Goal: Information Seeking & Learning: Compare options

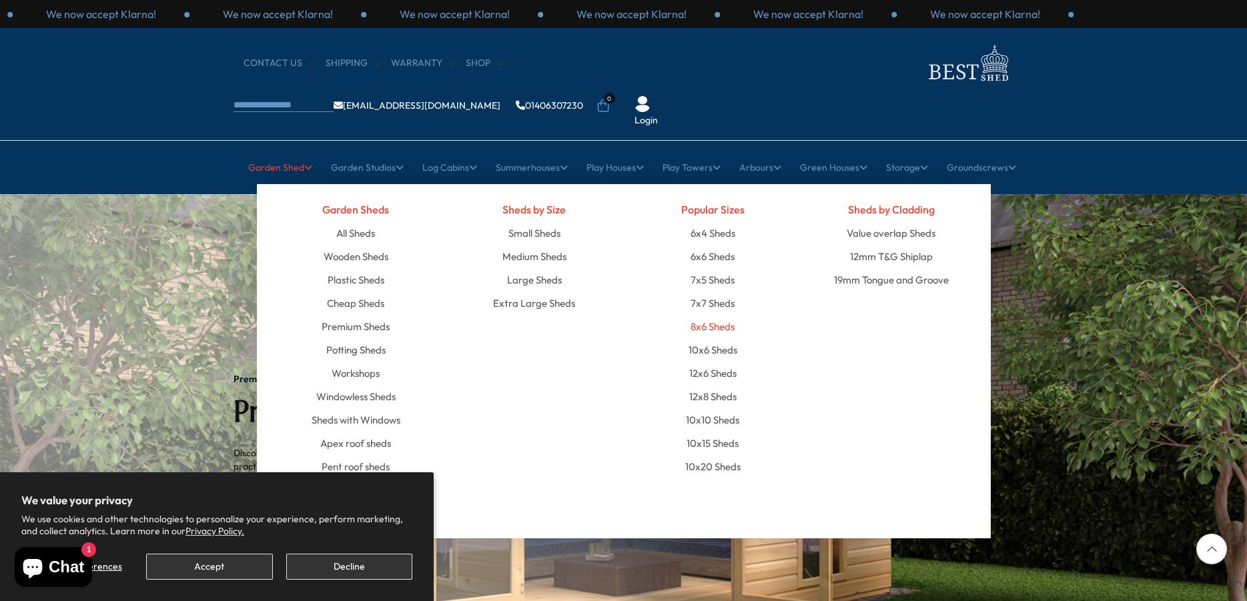
click at [722, 315] on link "8x6 Sheds" at bounding box center [712, 326] width 44 height 23
click at [712, 245] on link "6x6 Sheds" at bounding box center [712, 256] width 44 height 23
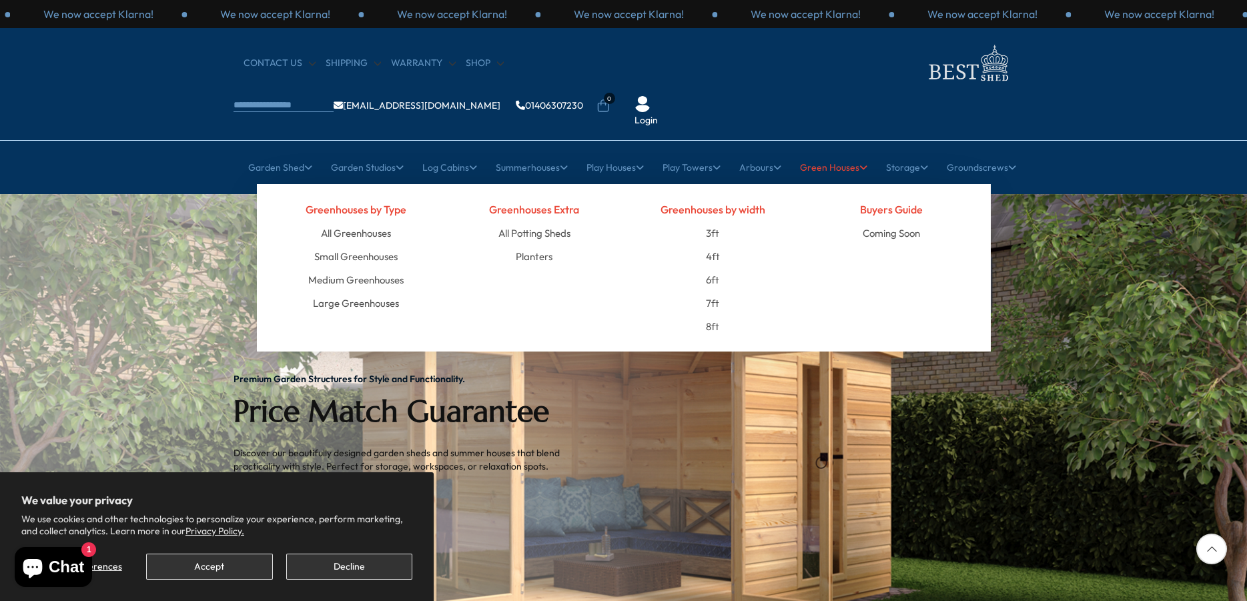
click at [837, 151] on link "Green Houses" at bounding box center [833, 167] width 67 height 33
click at [714, 268] on link "6ft" at bounding box center [712, 279] width 13 height 23
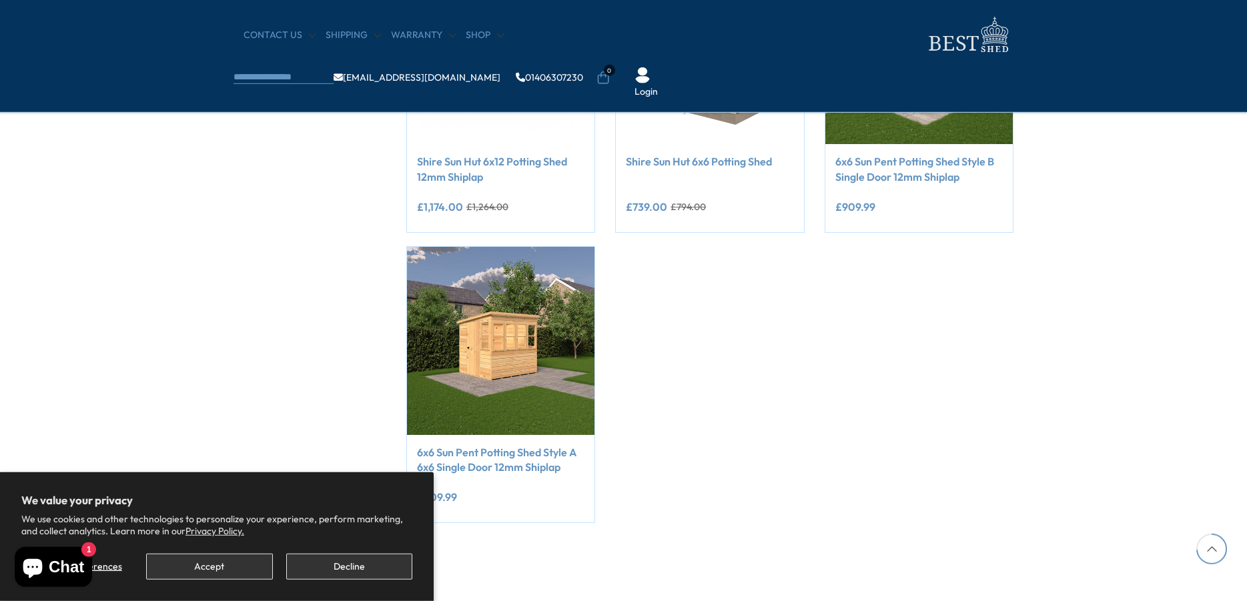
scroll to position [1089, 0]
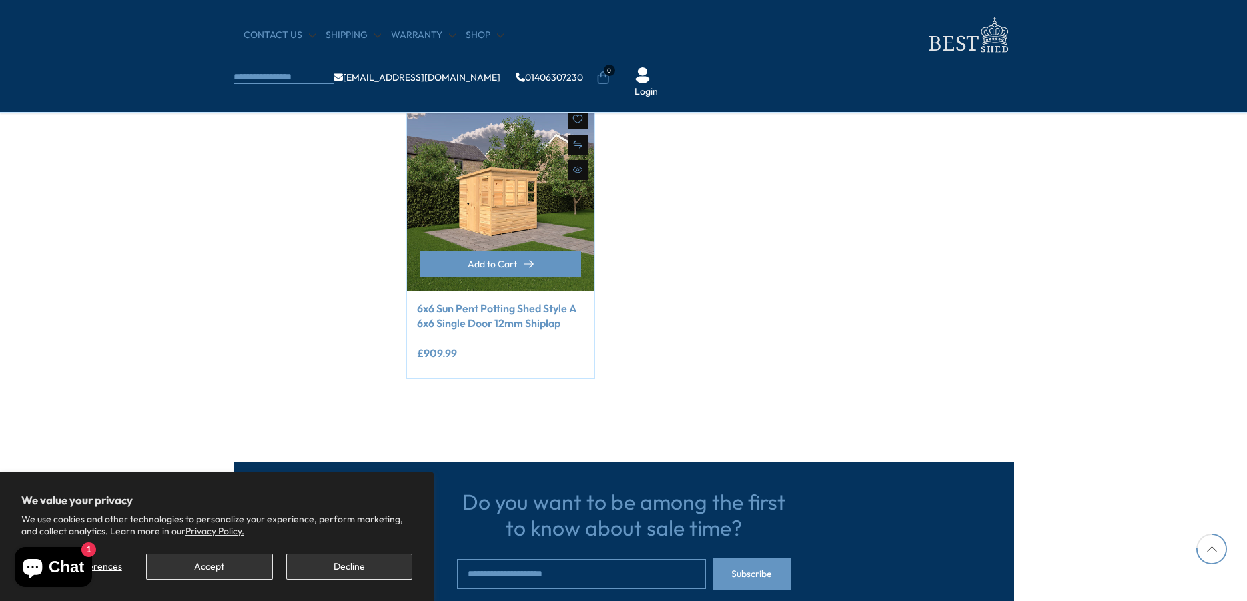
click at [463, 298] on div "**********" at bounding box center [501, 335] width 188 height 88
click at [475, 312] on link "6x6 Sun Pent Potting Shed Style A 6x6 Single Door 12mm Shiplap" at bounding box center [501, 316] width 168 height 30
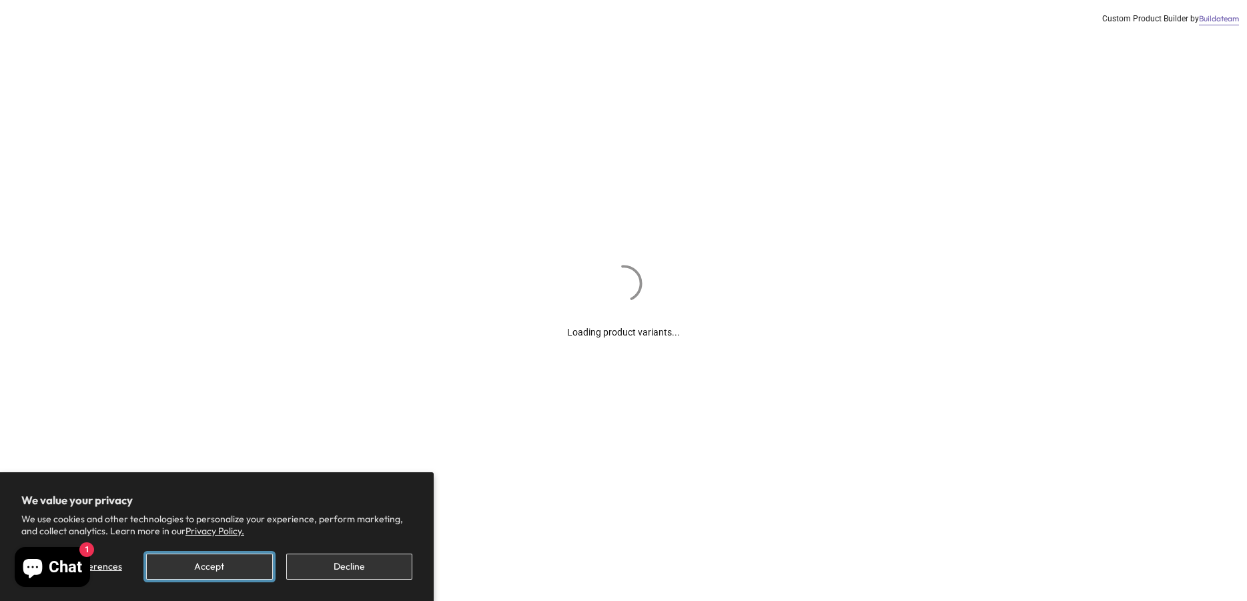
click at [216, 568] on button "Accept" at bounding box center [209, 567] width 126 height 26
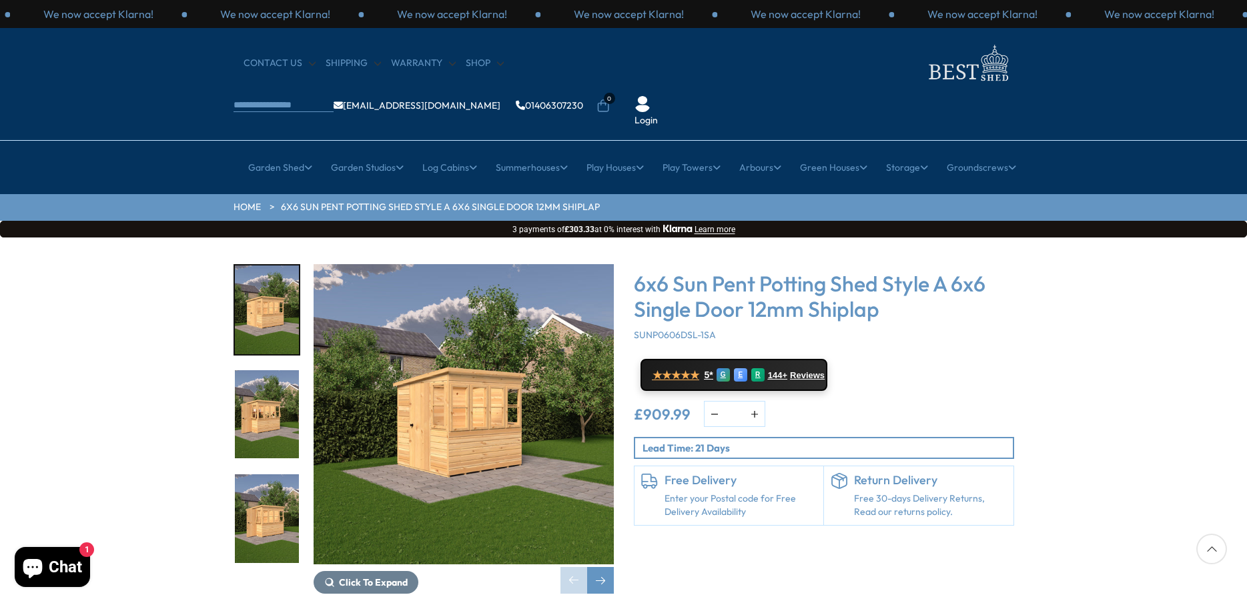
click at [466, 397] on img "1 / 34" at bounding box center [464, 414] width 300 height 300
click at [267, 370] on img "2 / 34" at bounding box center [267, 414] width 64 height 89
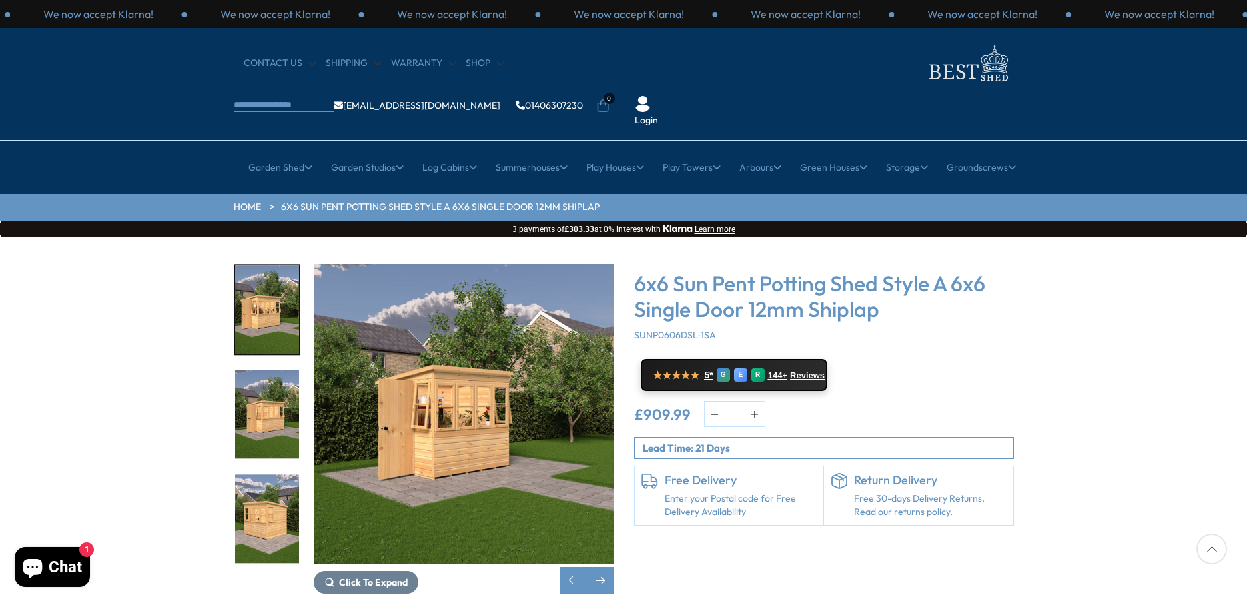
click at [260, 474] on img "4 / 34" at bounding box center [267, 518] width 64 height 89
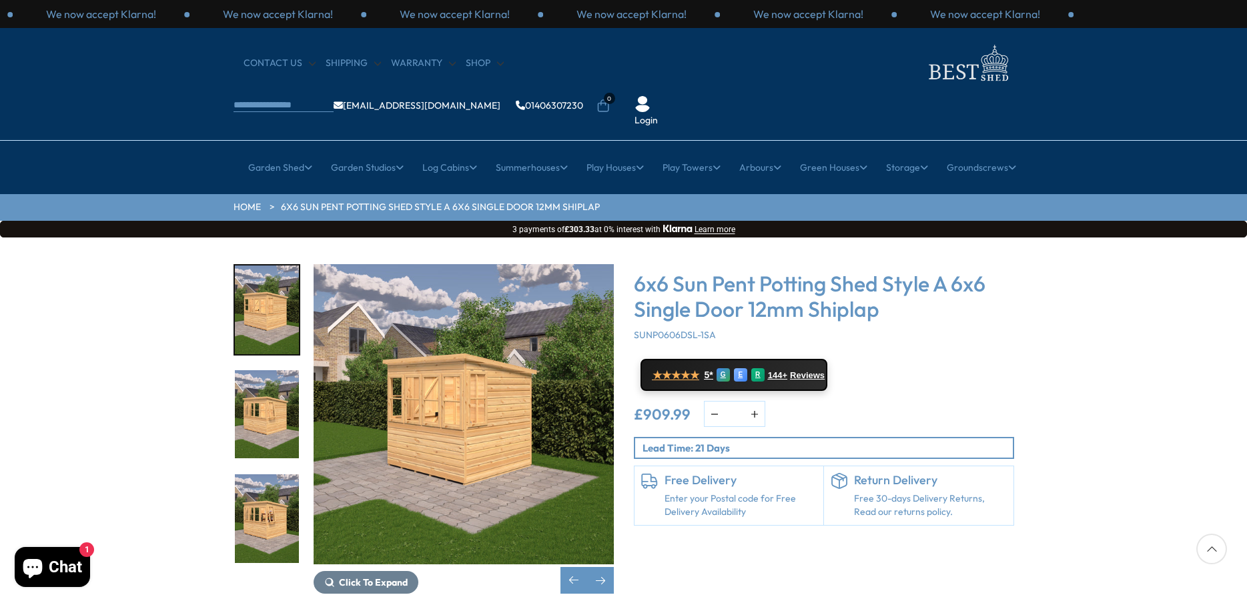
click at [275, 279] on img "4 / 34" at bounding box center [267, 309] width 64 height 89
click at [265, 370] on img "5 / 34" at bounding box center [267, 414] width 64 height 89
click at [249, 479] on img "6 / 34" at bounding box center [267, 518] width 64 height 89
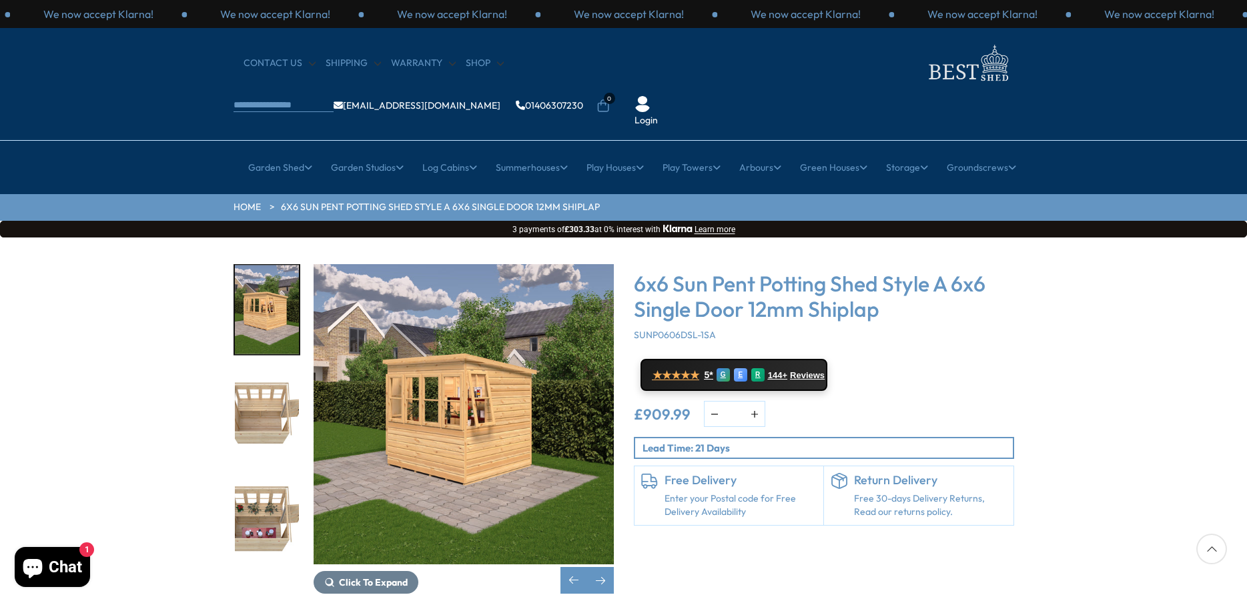
click at [279, 386] on img "7 / 34" at bounding box center [267, 414] width 64 height 89
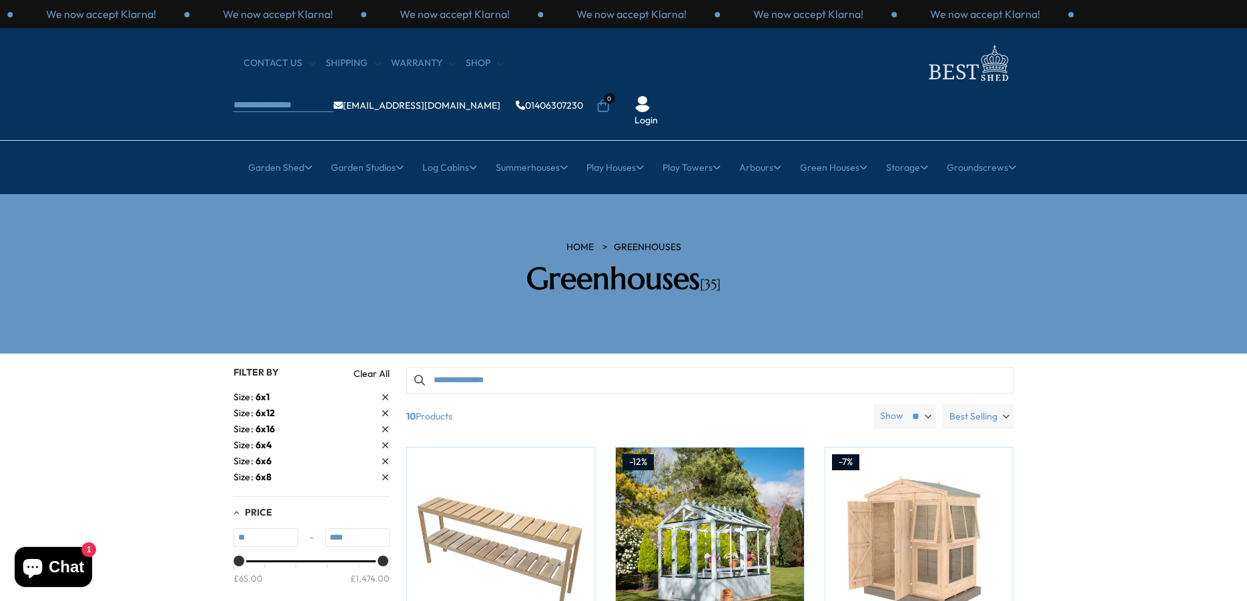
click at [257, 471] on span "6x8" at bounding box center [263, 477] width 16 height 12
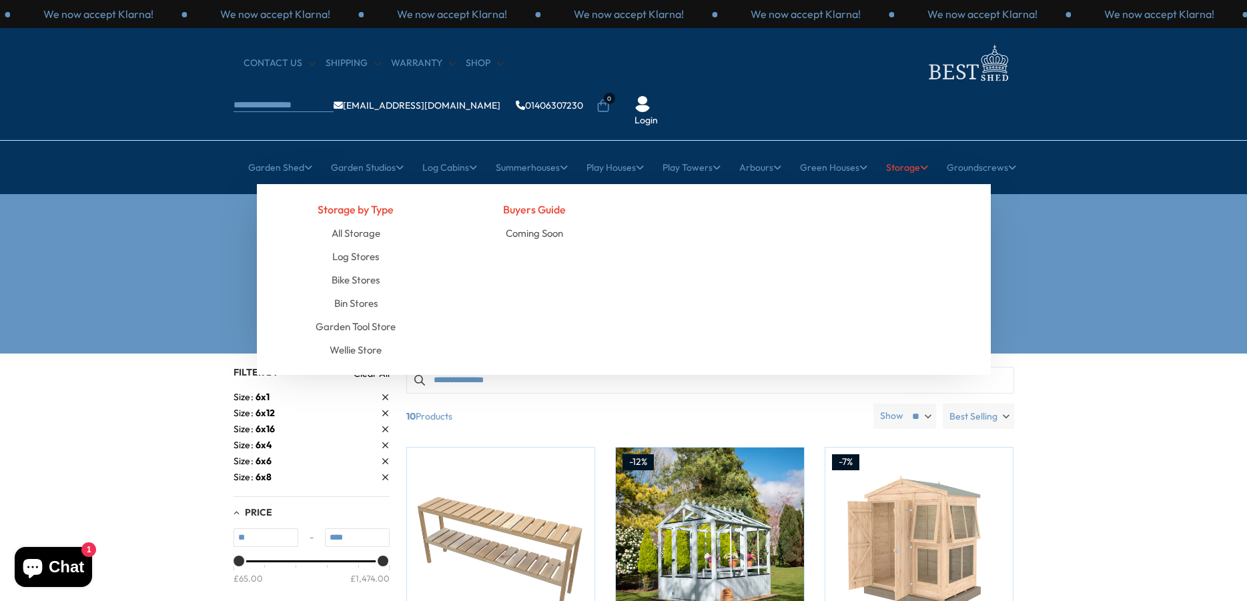
click at [917, 151] on link "Storage" at bounding box center [907, 167] width 42 height 33
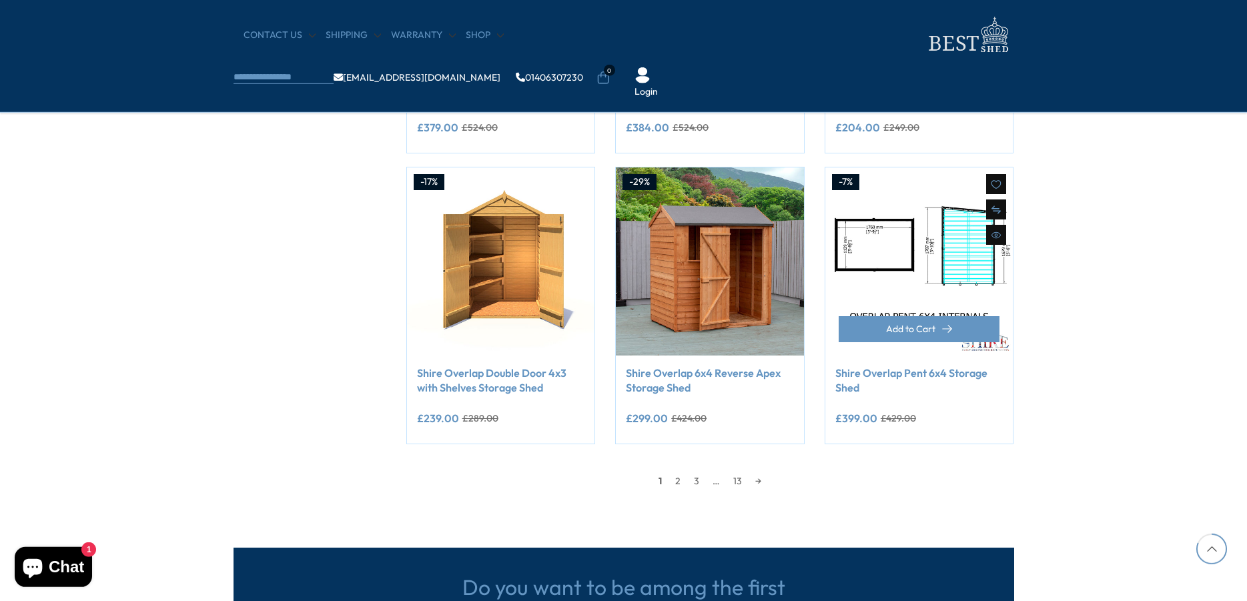
scroll to position [1021, 0]
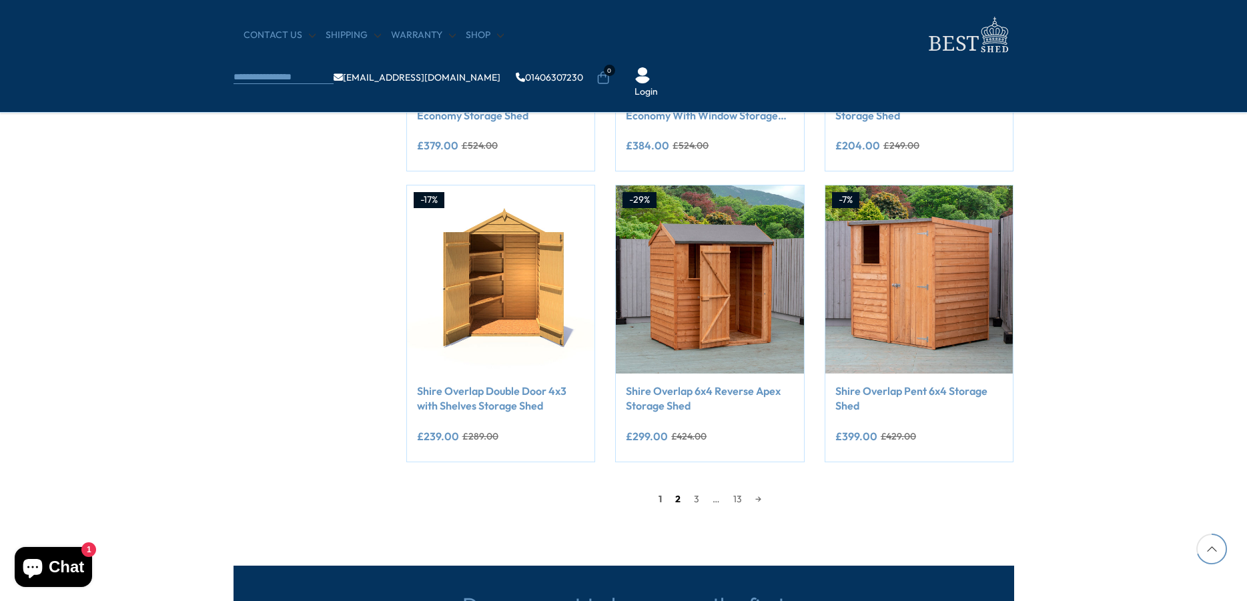
click at [672, 502] on link "2" at bounding box center [677, 499] width 19 height 20
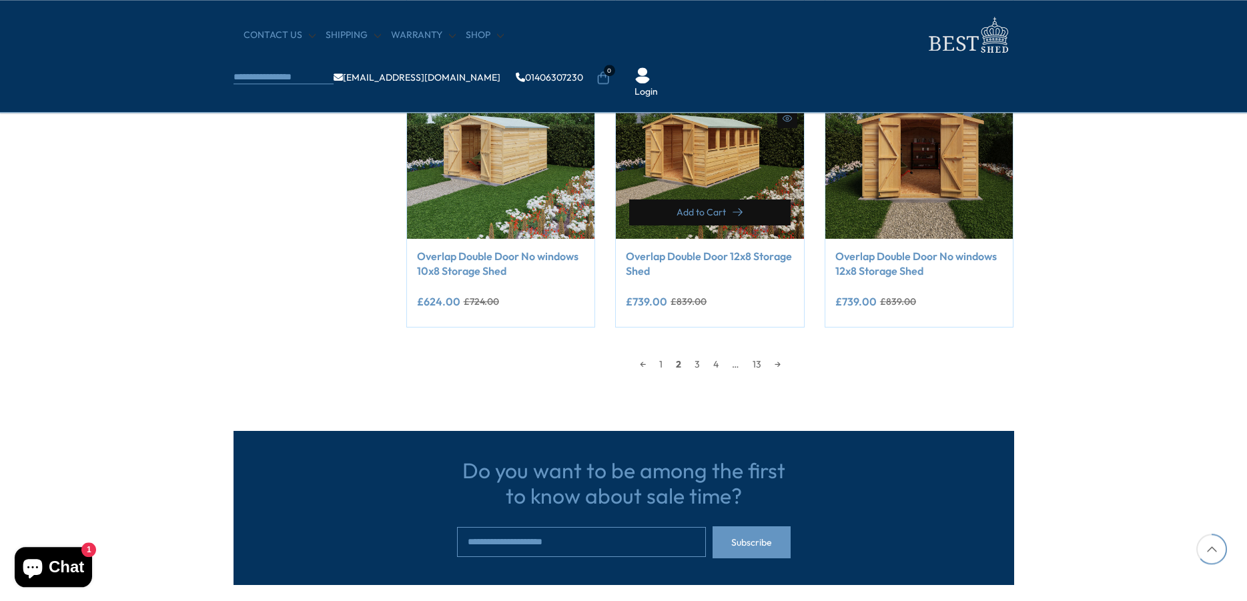
scroll to position [1207, 0]
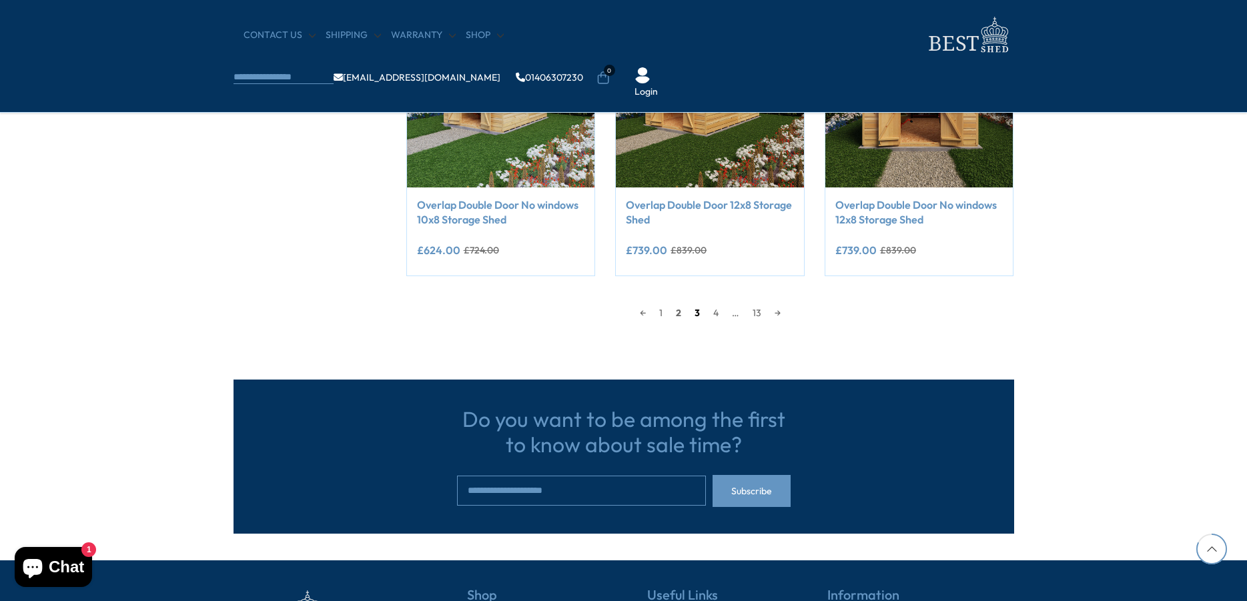
click at [696, 310] on link "3" at bounding box center [697, 313] width 19 height 20
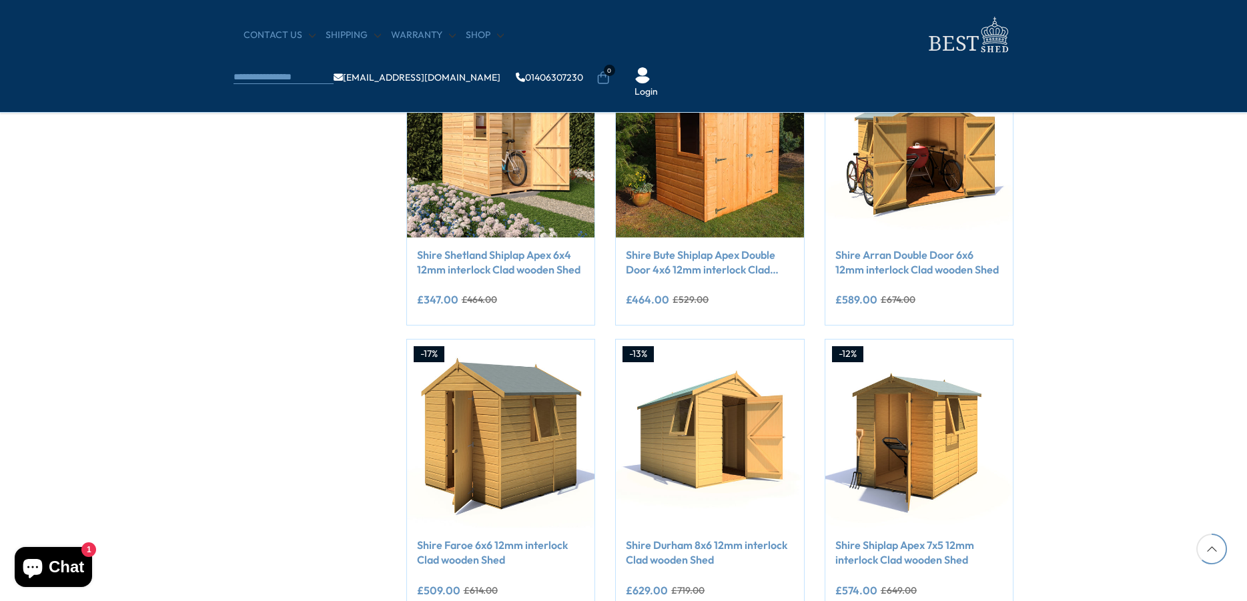
scroll to position [1071, 0]
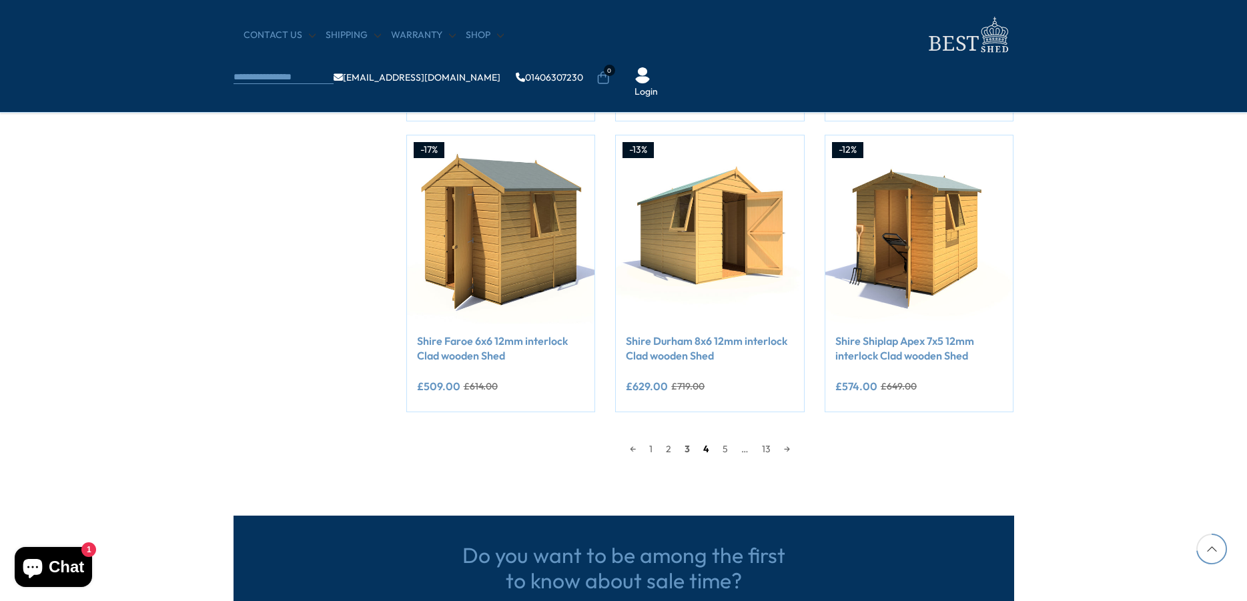
click at [707, 451] on link "4" at bounding box center [705, 449] width 19 height 20
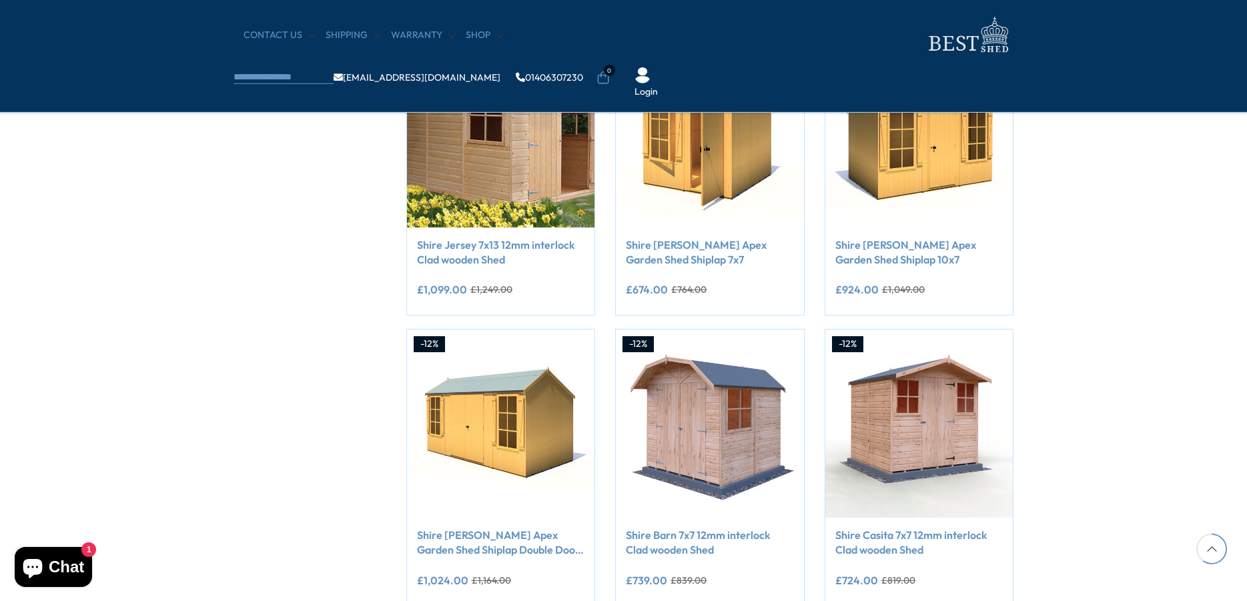
scroll to position [935, 0]
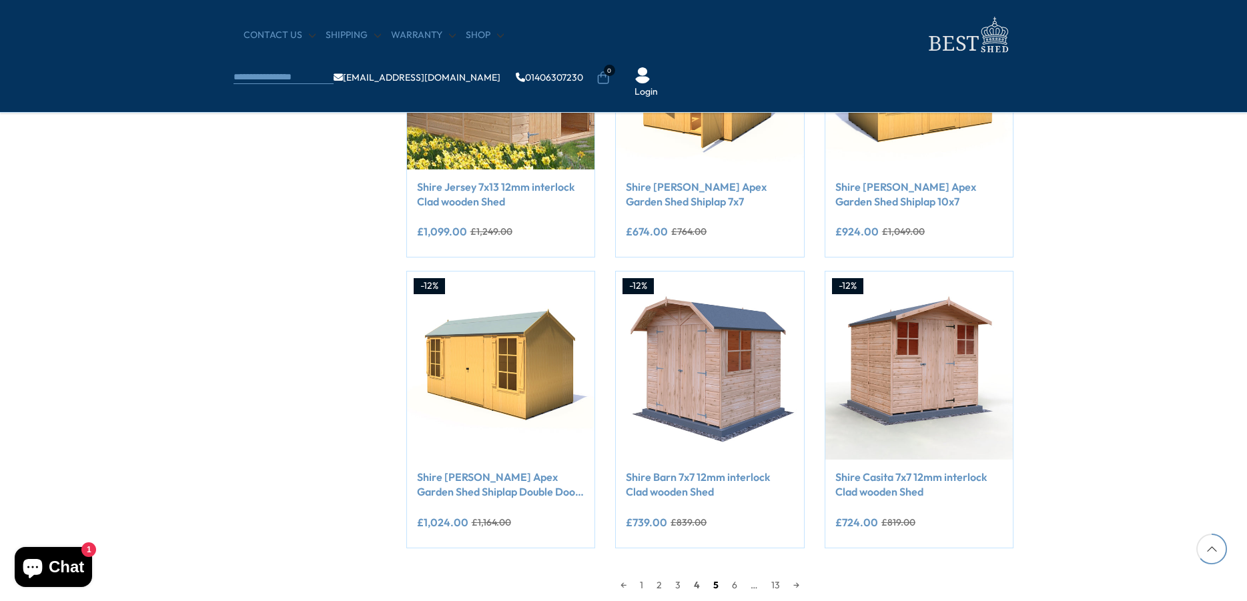
click at [714, 586] on link "5" at bounding box center [715, 585] width 19 height 20
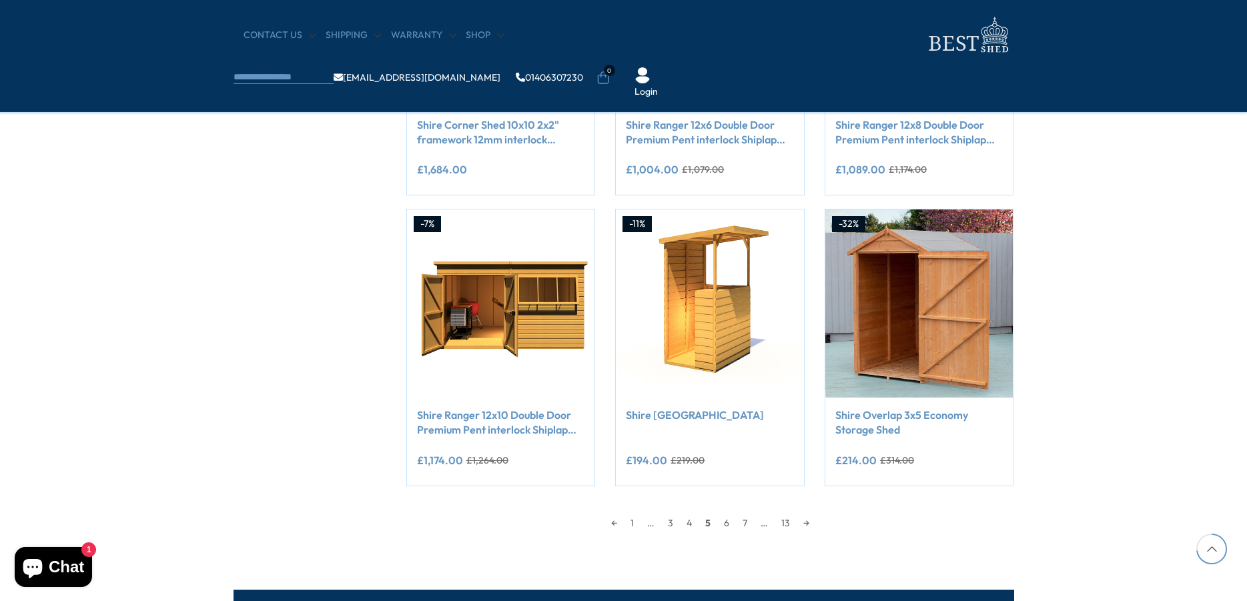
scroll to position [1071, 0]
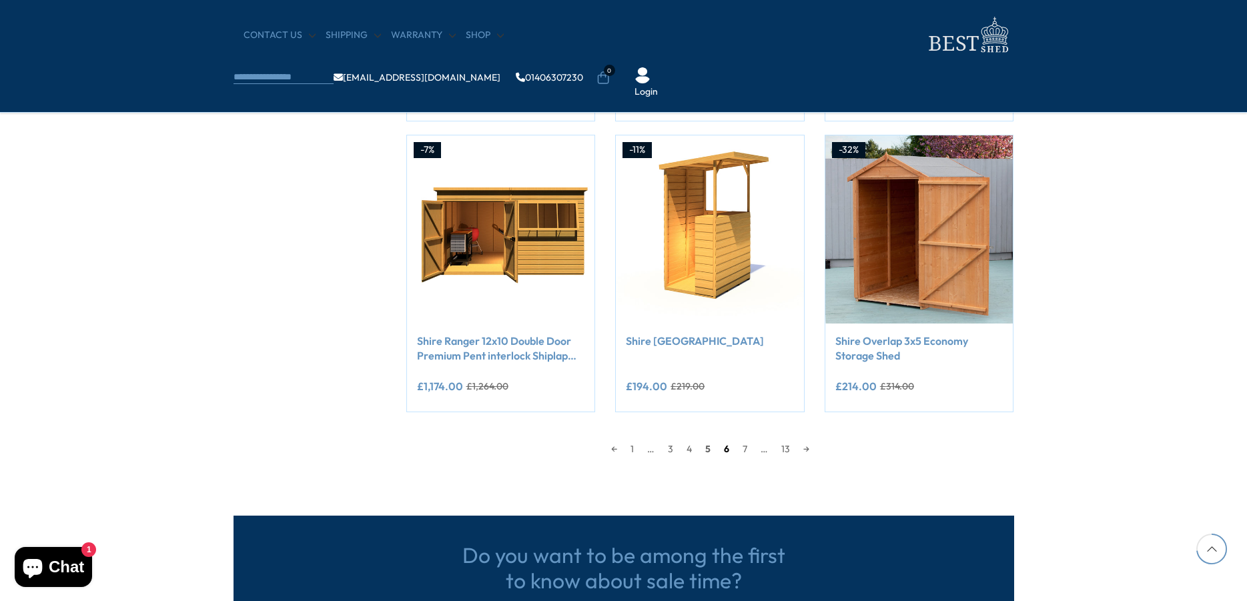
click at [724, 446] on link "6" at bounding box center [726, 449] width 19 height 20
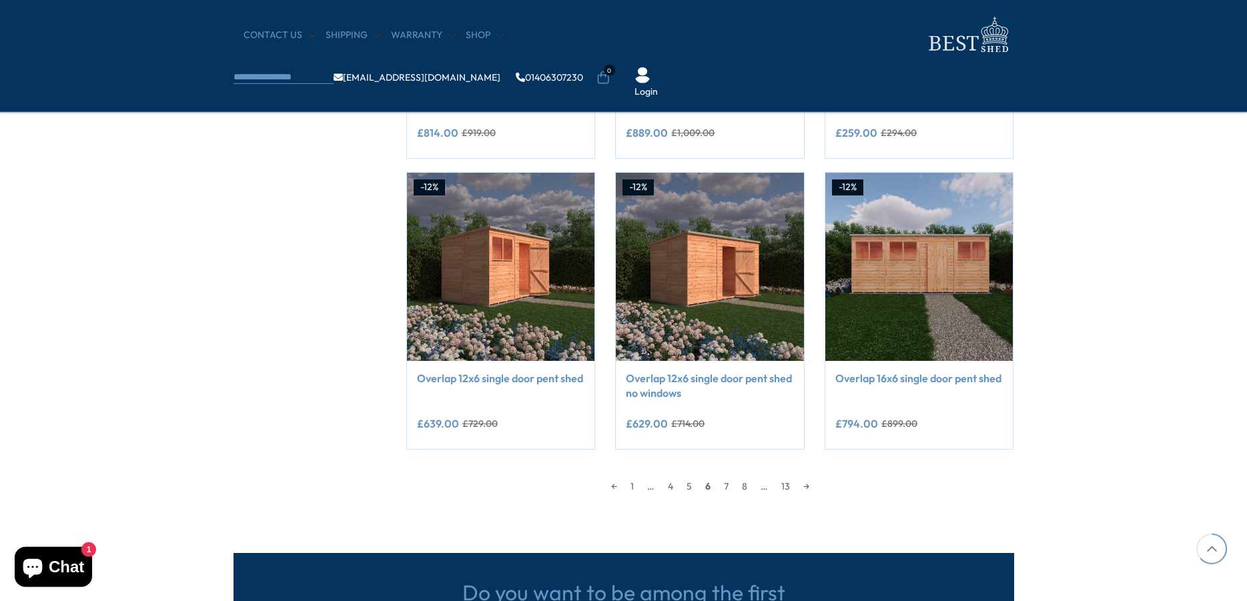
scroll to position [1207, 0]
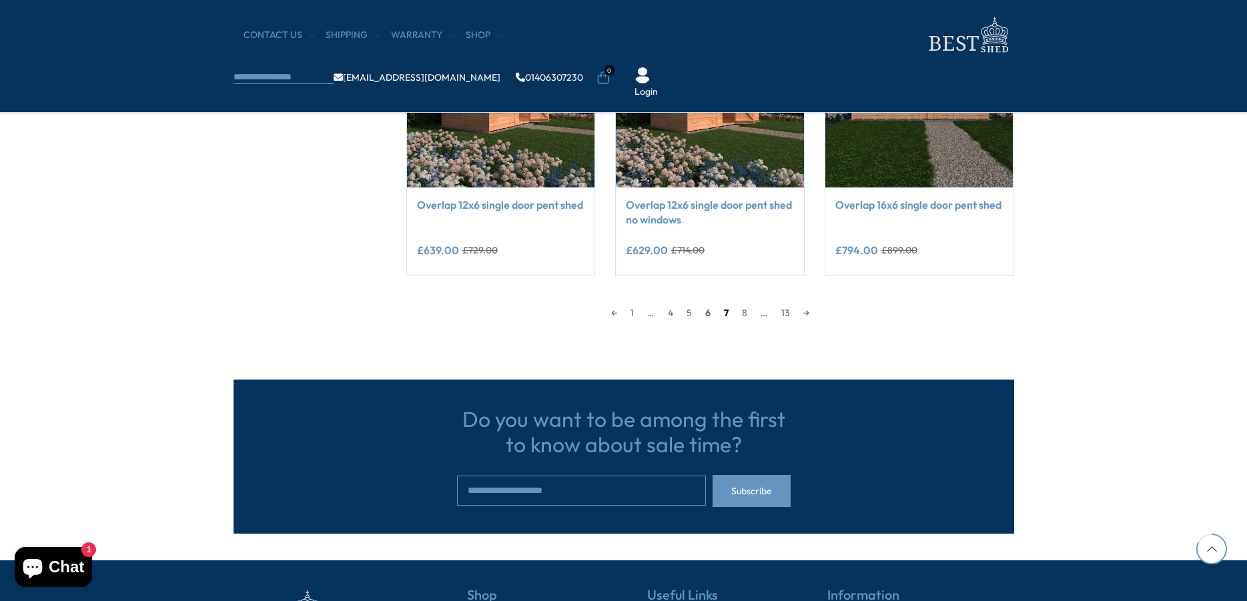
click at [728, 312] on link "7" at bounding box center [726, 313] width 18 height 20
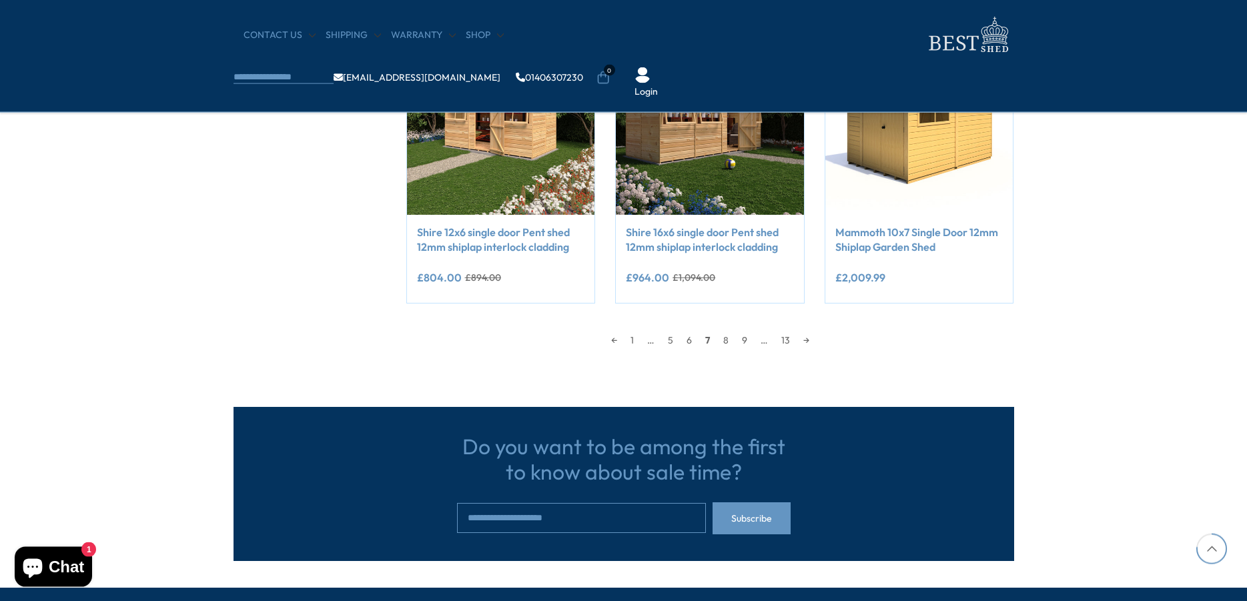
scroll to position [1207, 0]
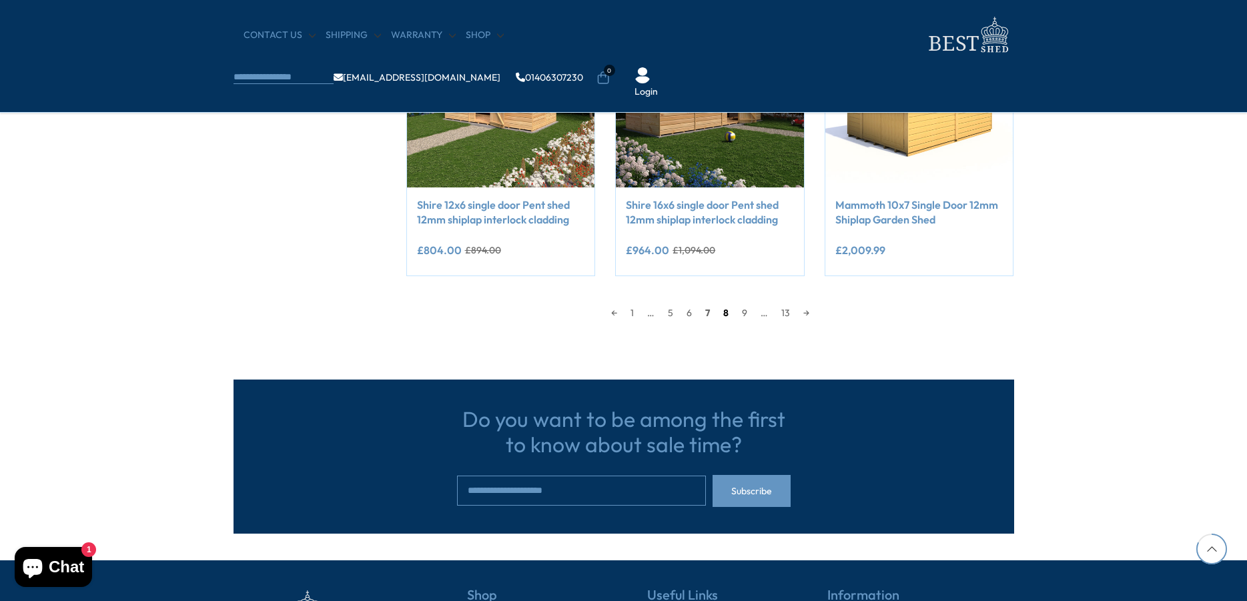
click at [723, 314] on link "8" at bounding box center [725, 313] width 19 height 20
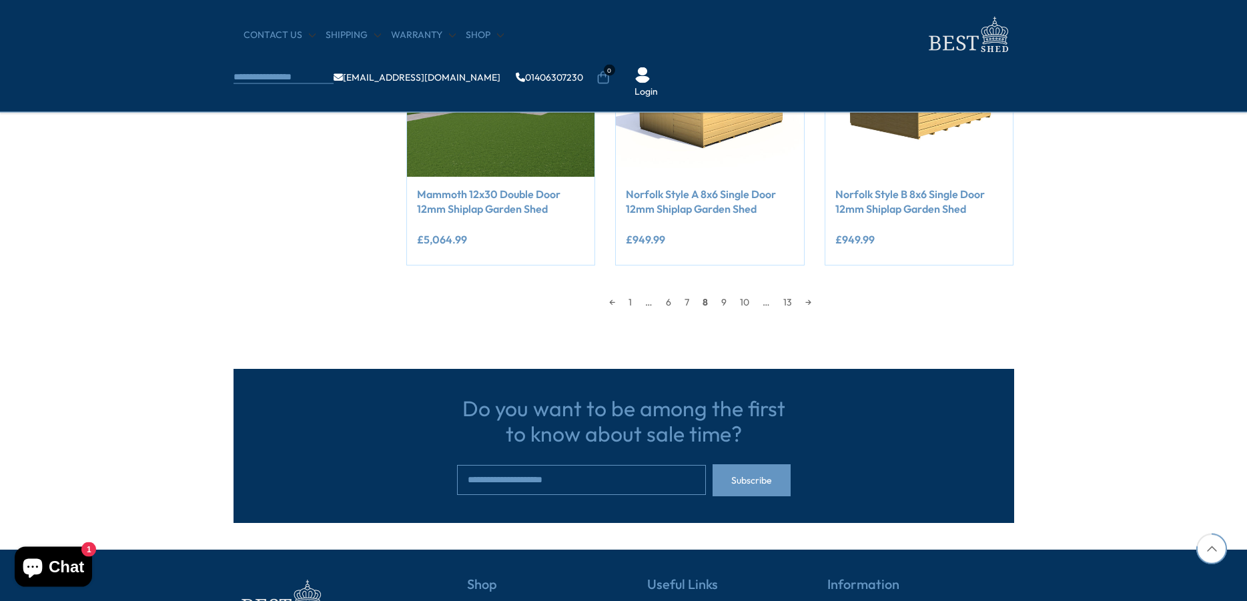
scroll to position [1275, 0]
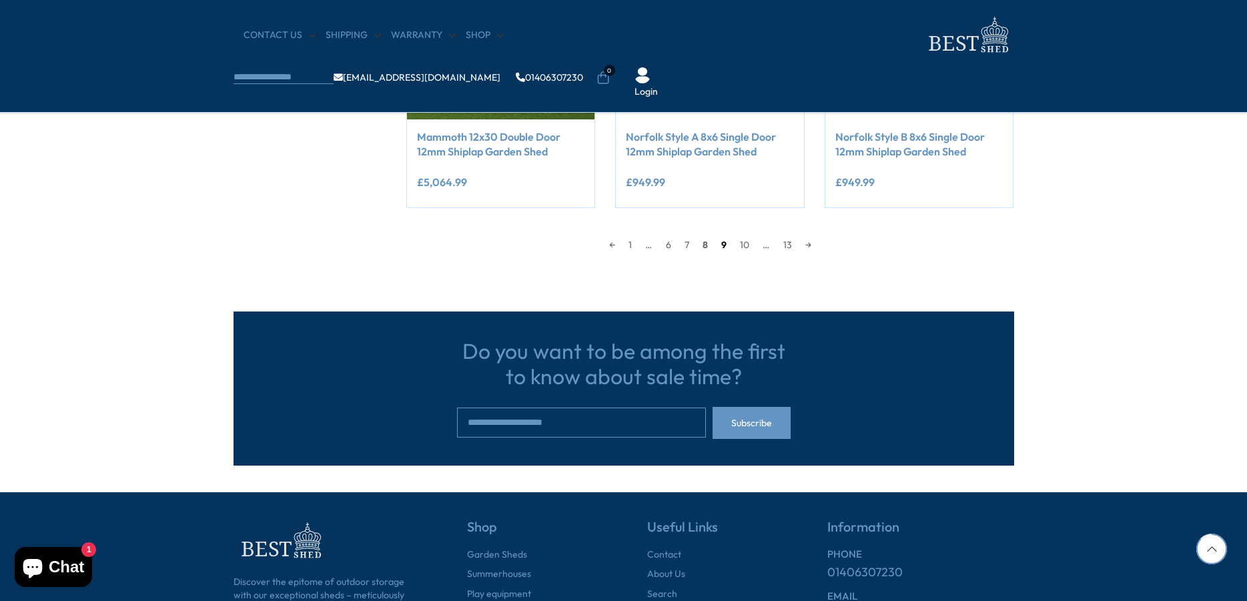
click at [725, 243] on link "9" at bounding box center [723, 245] width 19 height 20
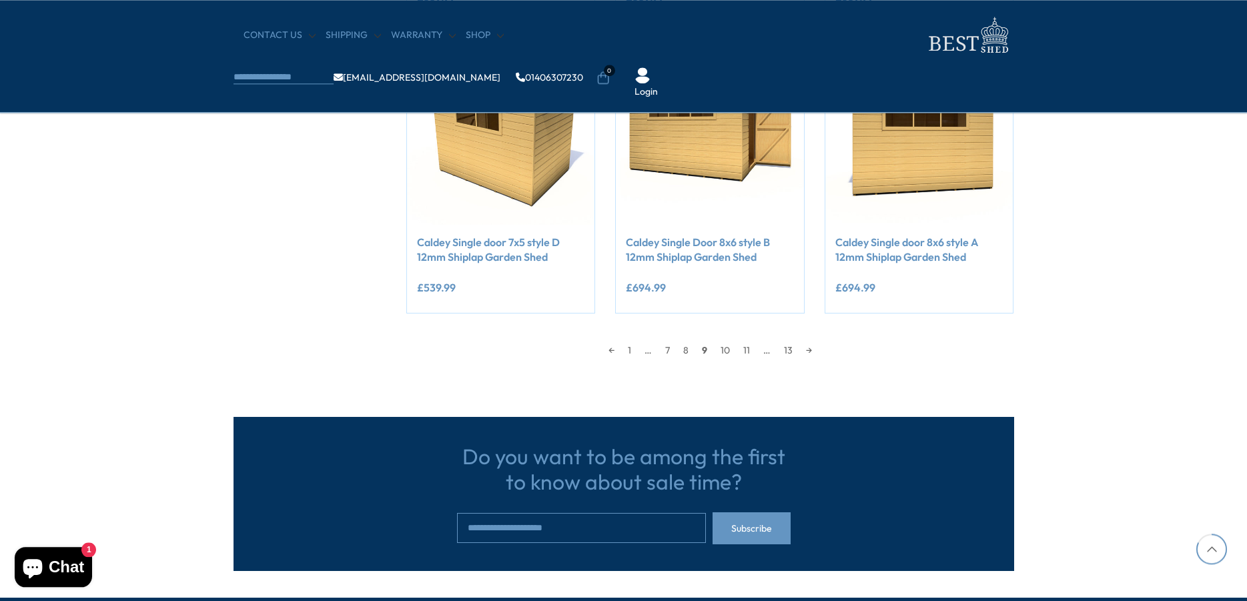
scroll to position [1207, 0]
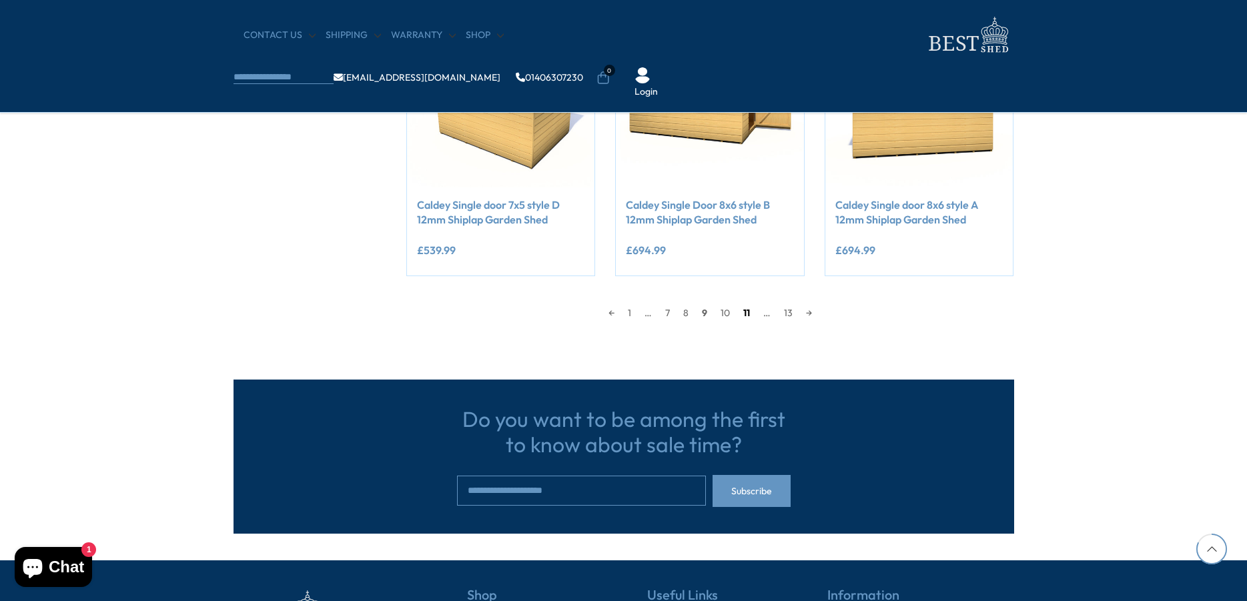
click at [745, 308] on link "11" at bounding box center [746, 313] width 20 height 20
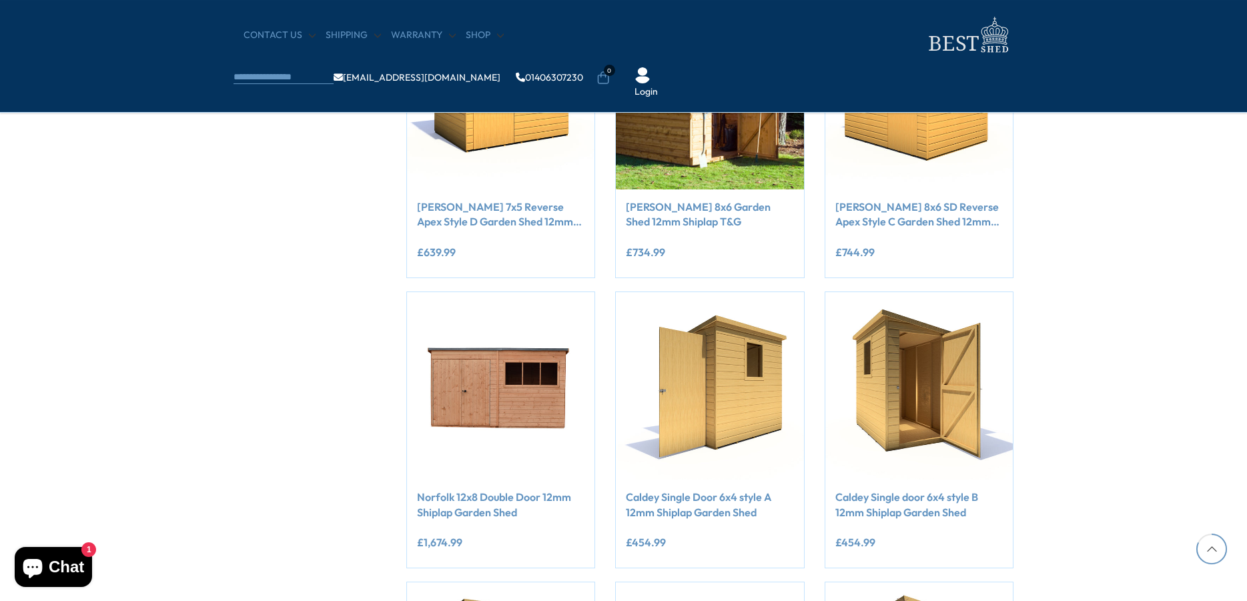
scroll to position [1207, 0]
